Goal: Task Accomplishment & Management: Use online tool/utility

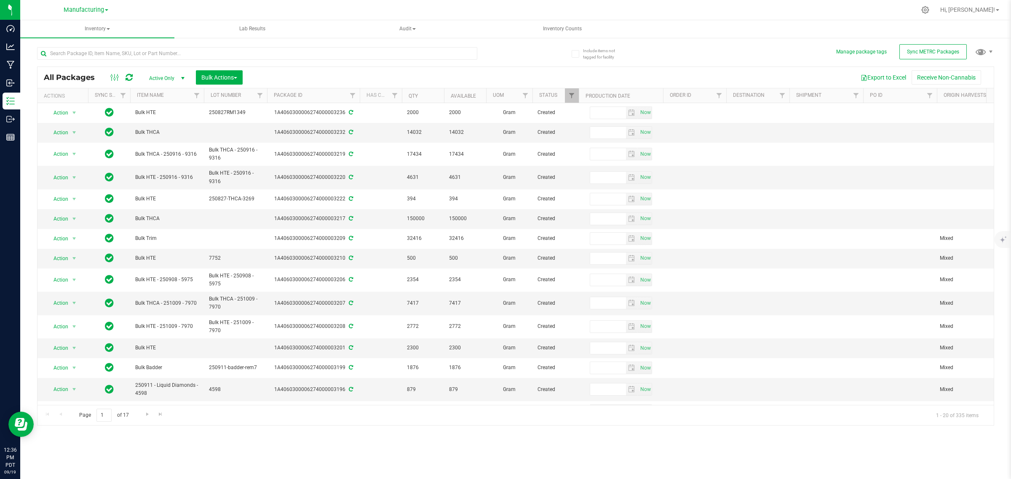
click at [742, 463] on div "Inventory All packages All inventory Waste log Create inventory Lab Results Aud…" at bounding box center [515, 249] width 991 height 459
click at [922, 54] on span "Sync METRC Packages" at bounding box center [933, 52] width 52 height 6
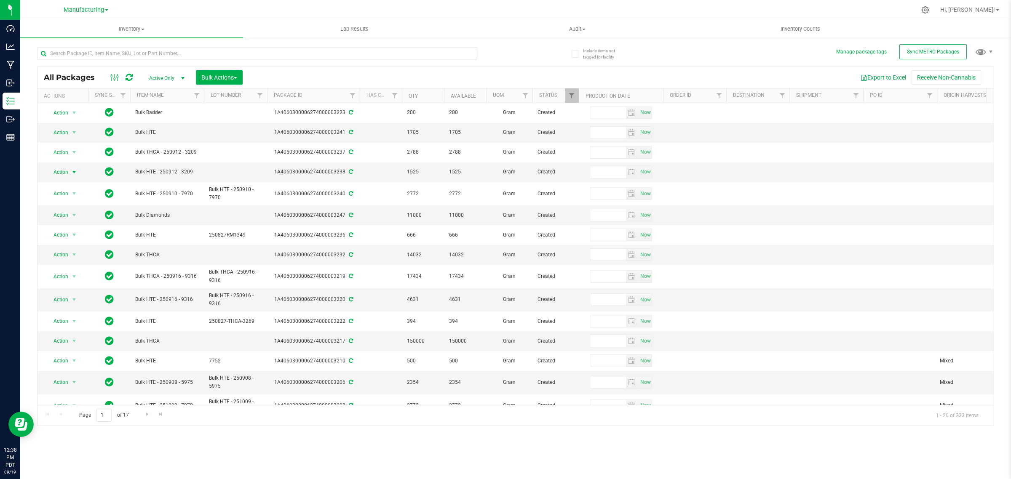
click at [74, 170] on span "select" at bounding box center [74, 172] width 7 height 7
click at [71, 274] on li "Print package label" at bounding box center [73, 275] width 54 height 13
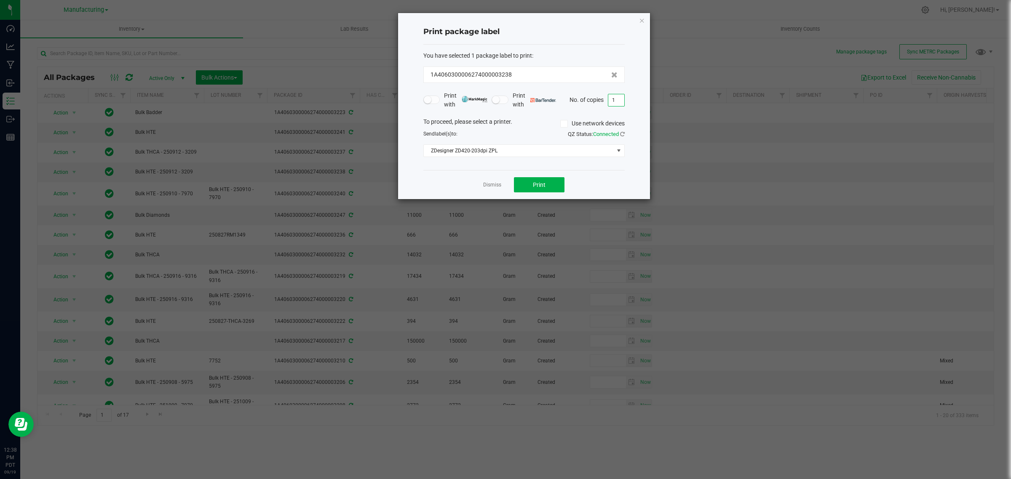
click at [621, 99] on input "1" at bounding box center [616, 100] width 16 height 12
type input "5"
click at [550, 190] on button "Print" at bounding box center [539, 184] width 51 height 15
click at [643, 19] on icon "button" at bounding box center [642, 20] width 6 height 10
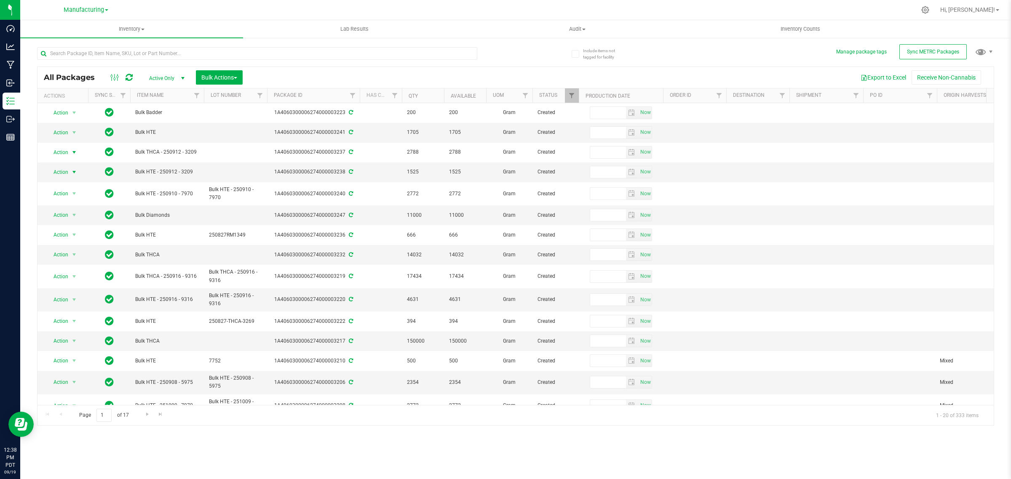
click at [73, 153] on span "select" at bounding box center [74, 152] width 7 height 7
click at [62, 255] on li "Print package label" at bounding box center [73, 255] width 54 height 13
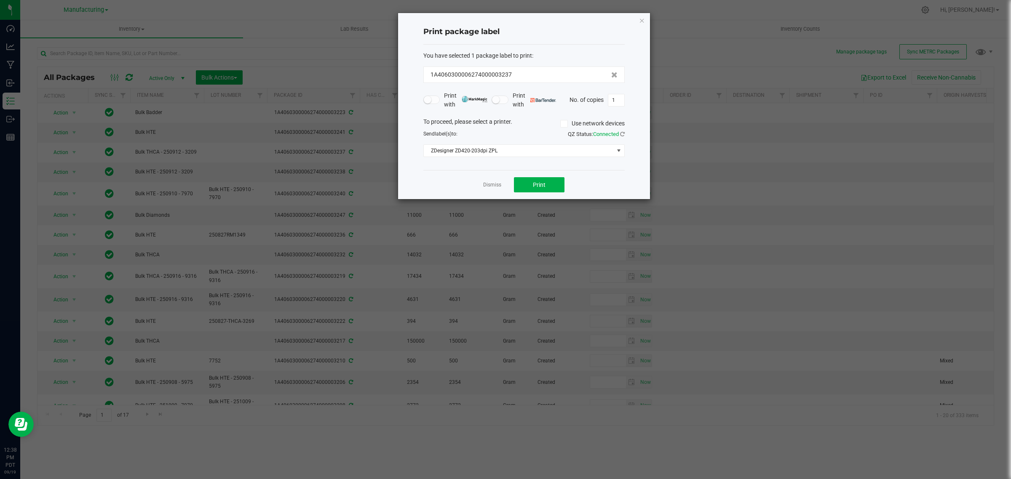
click at [614, 101] on input "1" at bounding box center [616, 100] width 16 height 12
type input "5"
click at [533, 187] on span "Print" at bounding box center [539, 185] width 13 height 7
click at [643, 17] on icon "button" at bounding box center [642, 20] width 6 height 10
